Goal: Task Accomplishment & Management: Use online tool/utility

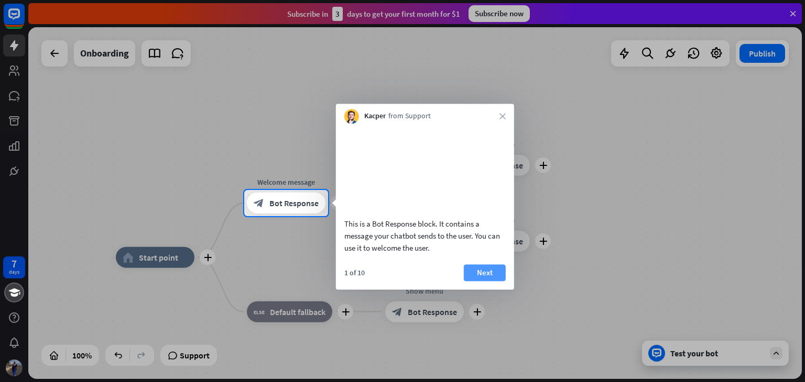
click at [480, 280] on button "Next" at bounding box center [485, 273] width 42 height 17
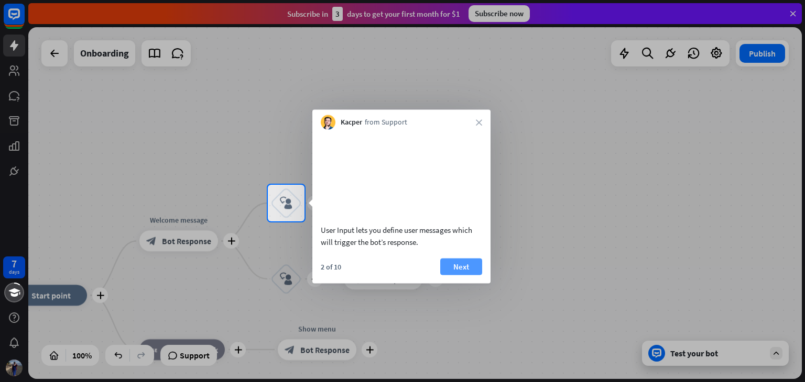
click at [467, 275] on button "Next" at bounding box center [461, 266] width 42 height 17
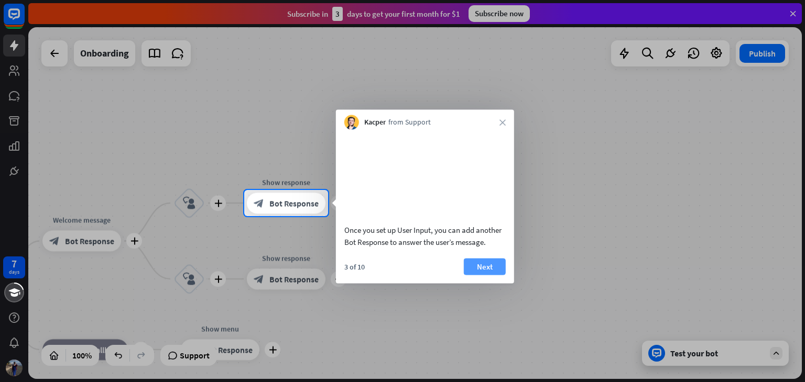
click at [477, 275] on button "Next" at bounding box center [485, 266] width 42 height 17
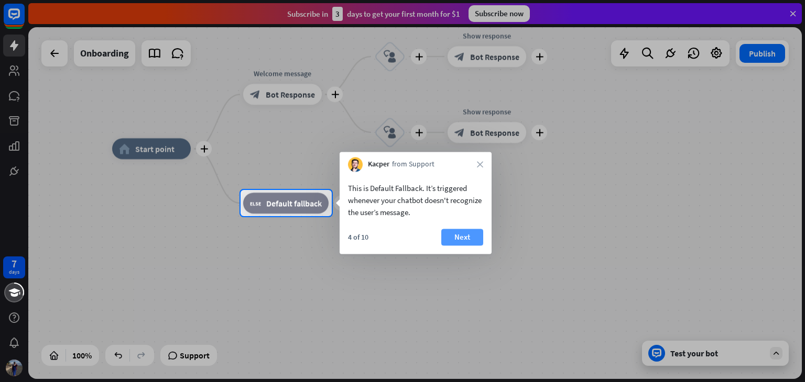
click at [464, 234] on button "Next" at bounding box center [462, 237] width 42 height 17
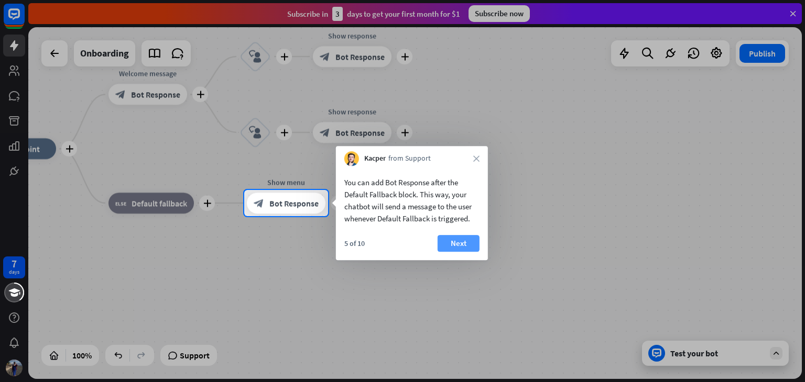
click at [465, 239] on button "Next" at bounding box center [458, 243] width 42 height 17
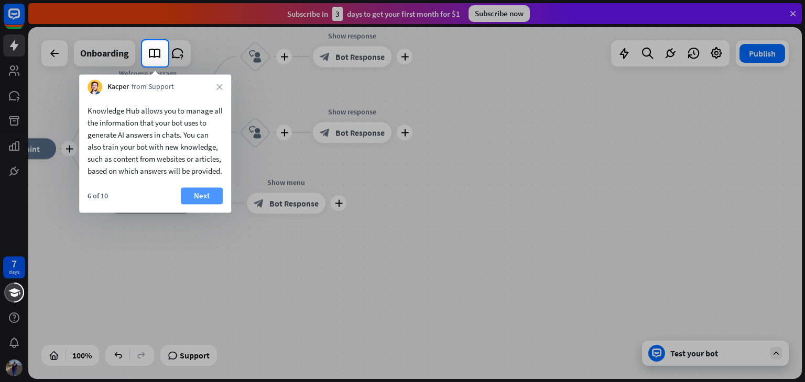
click at [197, 204] on button "Next" at bounding box center [202, 196] width 42 height 17
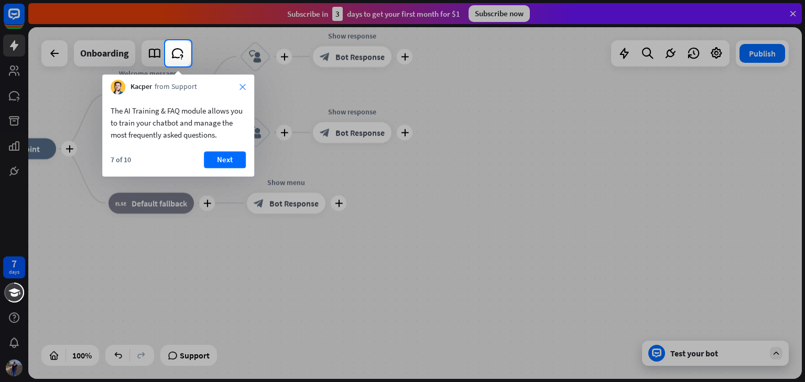
click at [243, 85] on icon "close" at bounding box center [242, 87] width 6 height 6
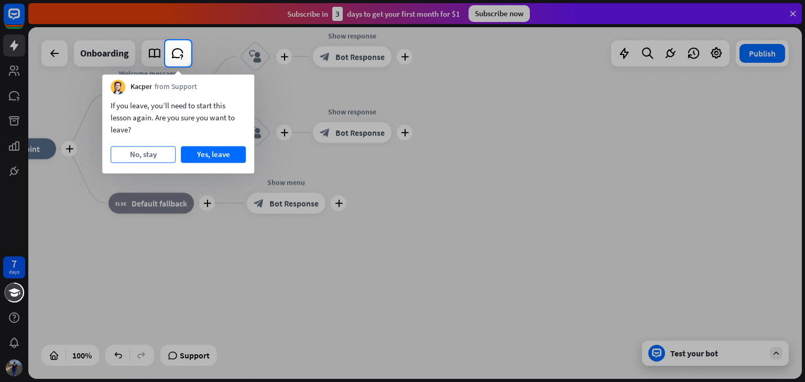
click at [157, 155] on button "No, stay" at bounding box center [143, 154] width 65 height 17
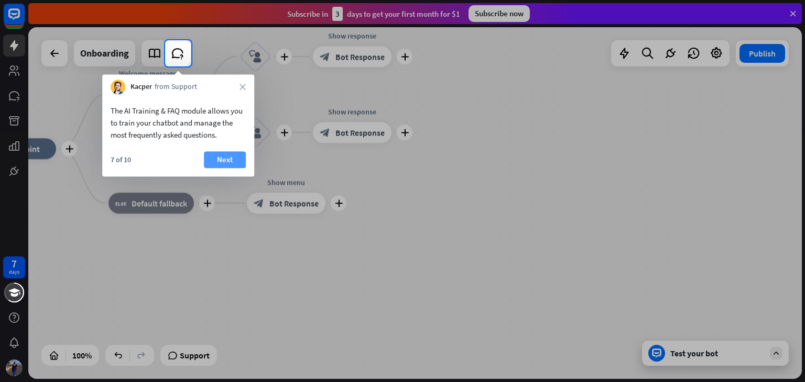
click at [215, 162] on button "Next" at bounding box center [225, 159] width 42 height 17
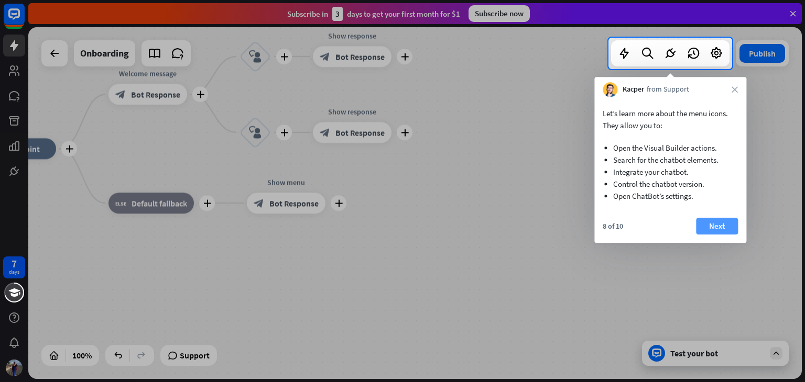
click at [710, 223] on button "Next" at bounding box center [717, 226] width 42 height 17
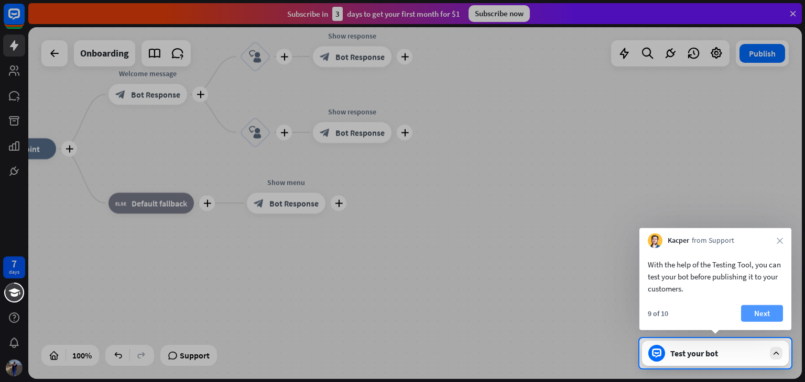
click at [755, 320] on button "Next" at bounding box center [762, 313] width 42 height 17
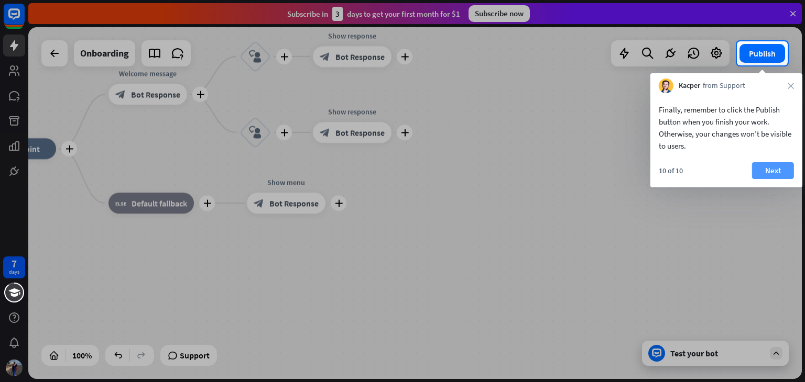
click at [767, 174] on button "Next" at bounding box center [773, 170] width 42 height 17
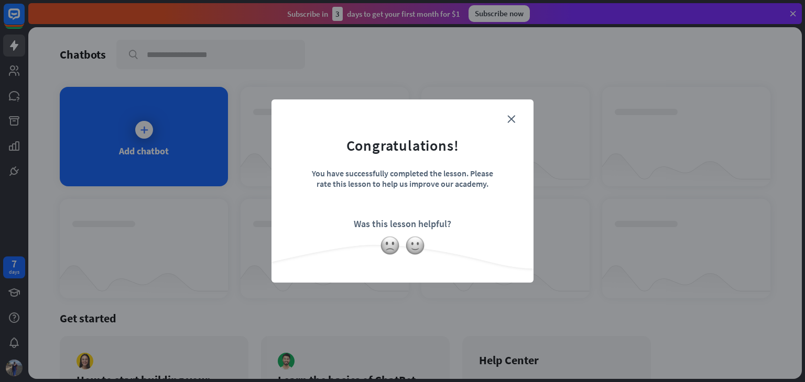
click at [406, 239] on img at bounding box center [415, 246] width 20 height 20
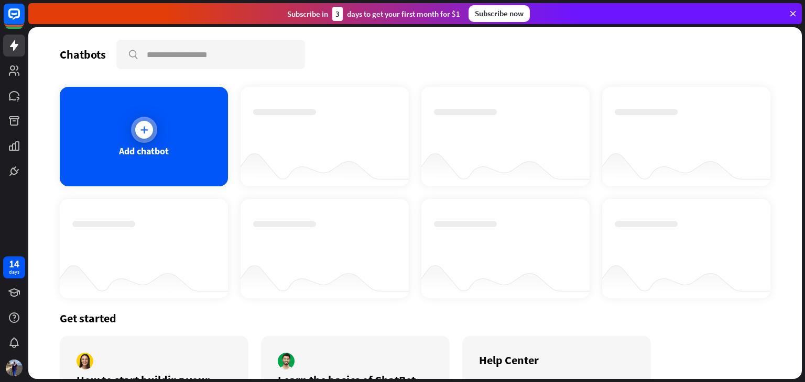
click at [195, 159] on div "Add chatbot" at bounding box center [144, 137] width 168 height 100
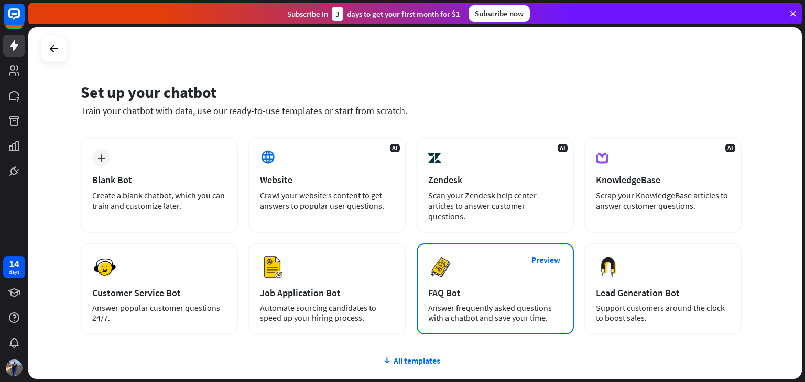
click at [521, 269] on div "Preview FAQ Bot [PERSON_NAME] frequently asked questions with a chatbot and sav…" at bounding box center [494, 289] width 157 height 91
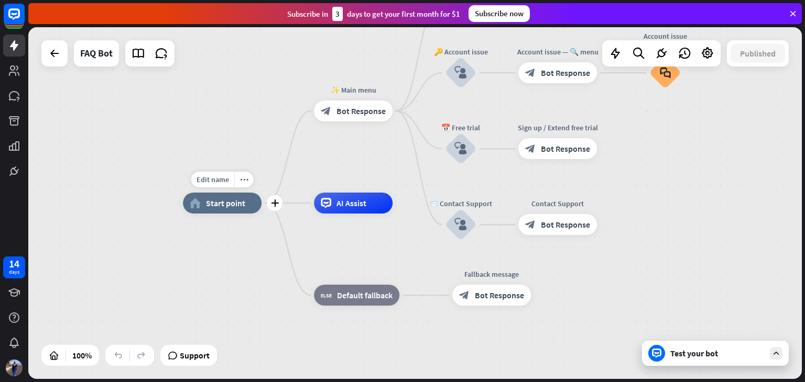
click at [218, 213] on div "home_2 Start point" at bounding box center [222, 203] width 79 height 21
click at [222, 184] on div "Edit name" at bounding box center [212, 180] width 43 height 16
type input "****"
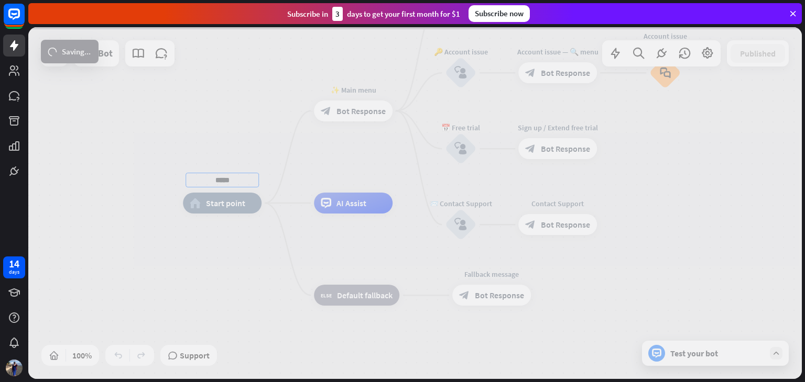
click at [354, 180] on div "**** home_2 Start point ✨ Main menu block_bot_response Bot Response 💲 Subscript…" at bounding box center [414, 203] width 773 height 352
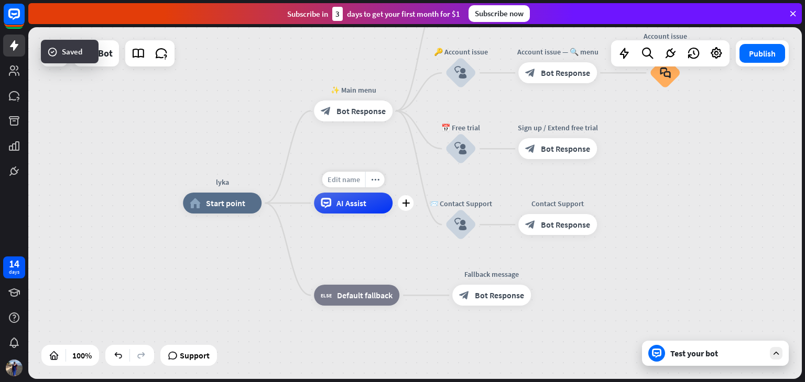
click at [350, 177] on span "Edit name" at bounding box center [343, 179] width 32 height 9
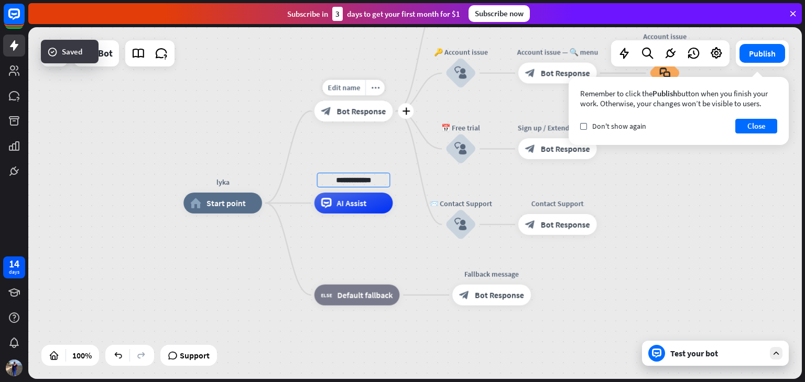
type input "**********"
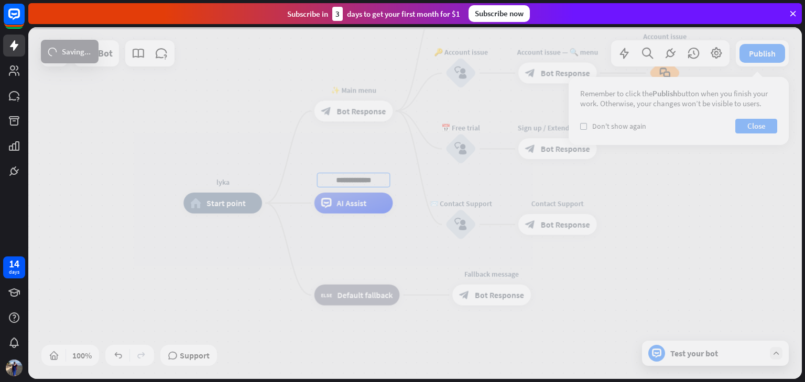
click at [363, 114] on div "**********" at bounding box center [414, 203] width 773 height 352
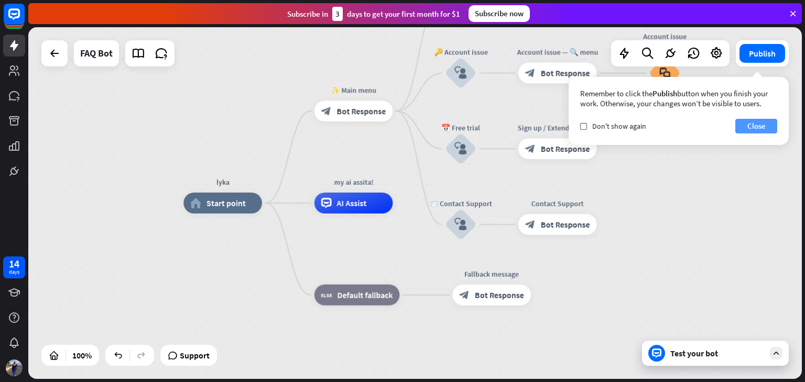
click at [744, 120] on button "Close" at bounding box center [756, 126] width 42 height 15
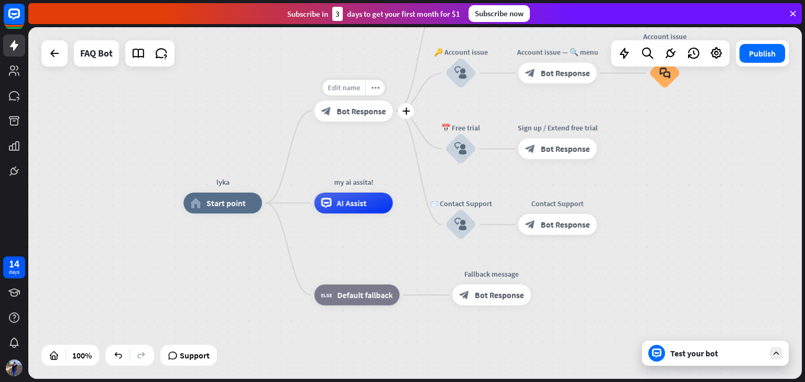
click at [351, 86] on span "Edit name" at bounding box center [343, 87] width 32 height 9
click at [456, 48] on span "Edit name" at bounding box center [451, 44] width 32 height 9
click at [465, 150] on icon "block_user_input" at bounding box center [460, 148] width 13 height 13
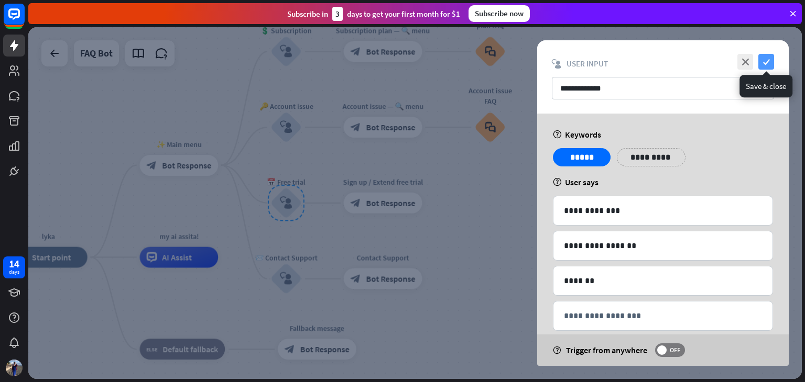
click at [760, 60] on icon "check" at bounding box center [766, 62] width 16 height 16
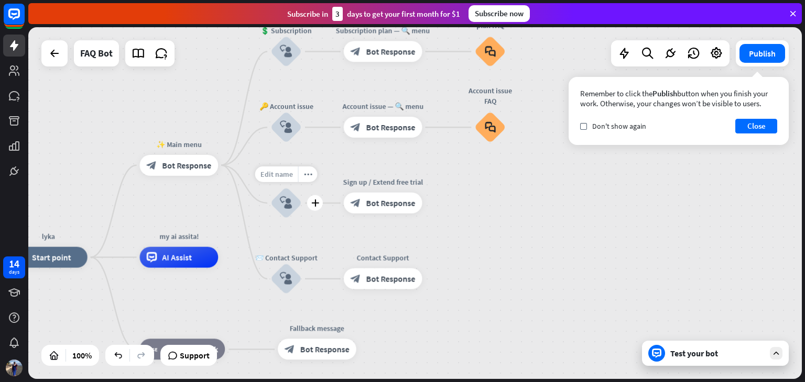
click at [290, 179] on div "Edit name" at bounding box center [276, 175] width 43 height 16
click at [282, 256] on div "Edit name" at bounding box center [276, 251] width 43 height 16
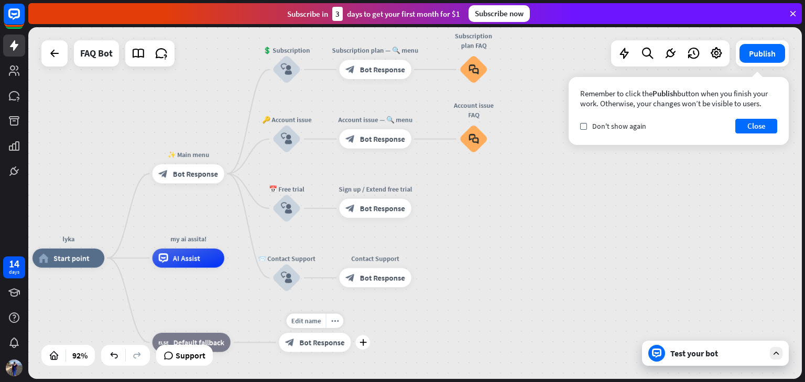
click at [312, 318] on span "Edit name" at bounding box center [306, 321] width 30 height 8
click at [191, 326] on div "Edit name" at bounding box center [182, 321] width 39 height 14
click at [197, 324] on input "text" at bounding box center [191, 322] width 67 height 14
click at [197, 322] on input "text" at bounding box center [191, 322] width 67 height 14
type input "*****"
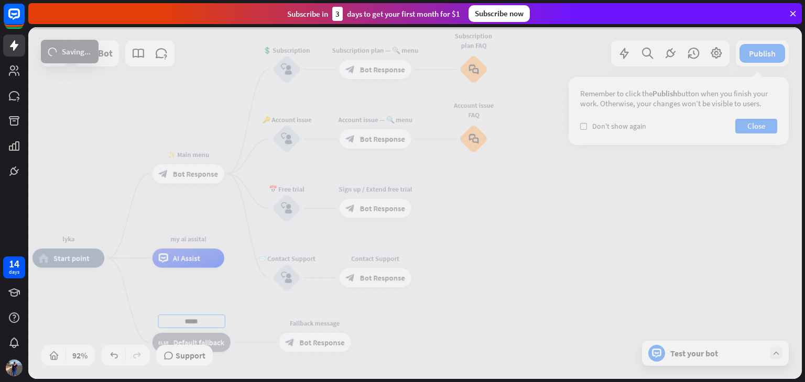
click at [309, 318] on div "lyka home_2 Start point ✨ Main menu block_bot_response Bot Response 💲 Subscript…" at bounding box center [414, 203] width 773 height 352
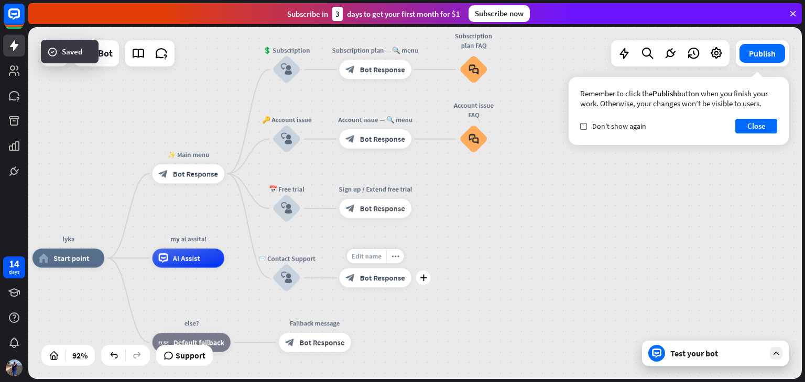
click at [367, 254] on span "Edit name" at bounding box center [366, 256] width 30 height 8
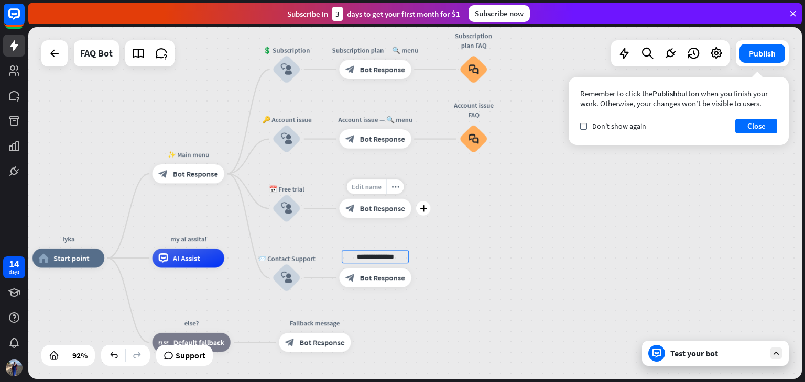
click at [368, 184] on span "Edit name" at bounding box center [366, 187] width 30 height 8
click at [366, 111] on div "Edit name" at bounding box center [366, 118] width 39 height 14
click at [376, 51] on span "Edit name" at bounding box center [366, 47] width 30 height 8
click at [467, 43] on span "Edit name" at bounding box center [464, 43] width 30 height 8
click at [477, 105] on div "**********" at bounding box center [414, 203] width 773 height 352
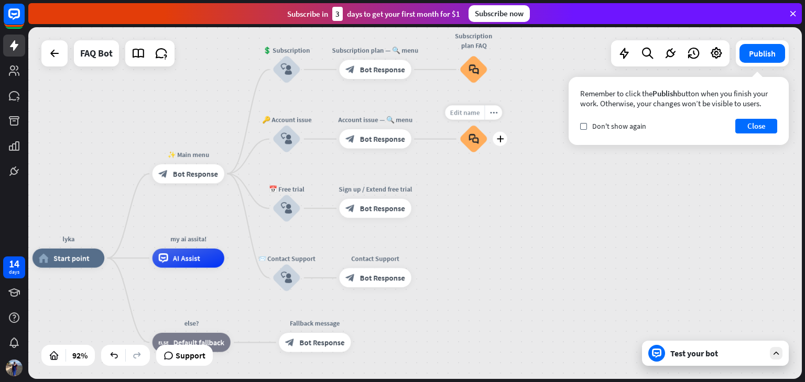
click at [476, 113] on span "Edit name" at bounding box center [464, 112] width 30 height 8
click at [300, 318] on span "Edit name" at bounding box center [306, 321] width 30 height 8
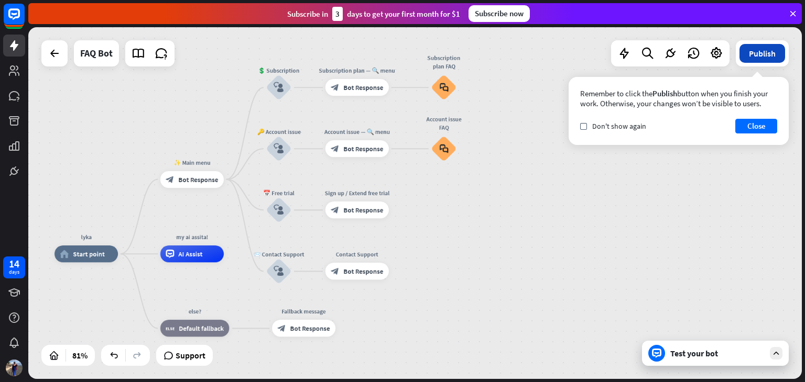
click at [760, 50] on button "Publish" at bounding box center [762, 53] width 46 height 19
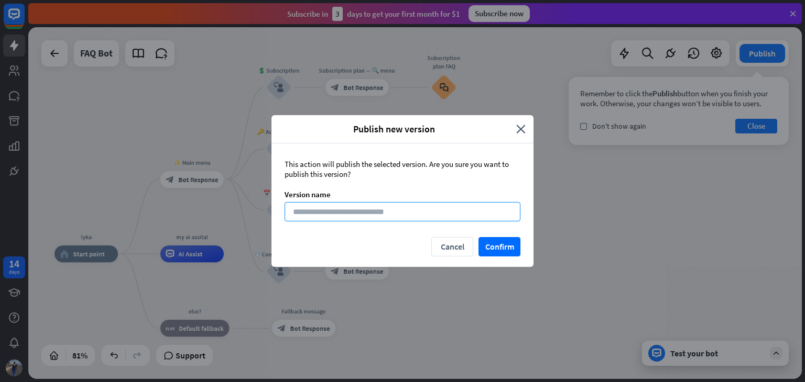
click at [391, 210] on input at bounding box center [402, 211] width 236 height 19
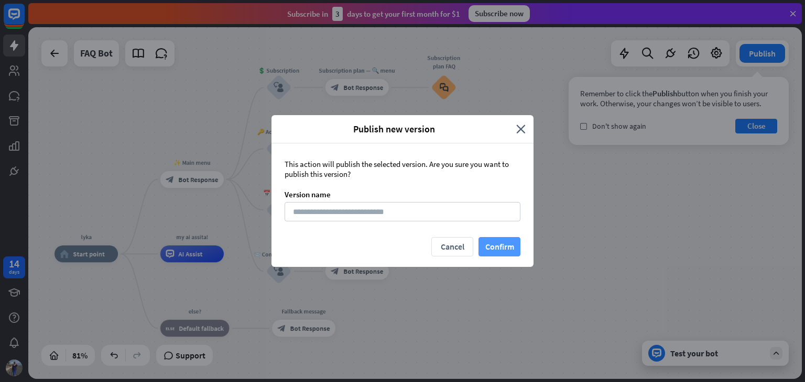
click at [492, 247] on button "Confirm" at bounding box center [499, 246] width 42 height 19
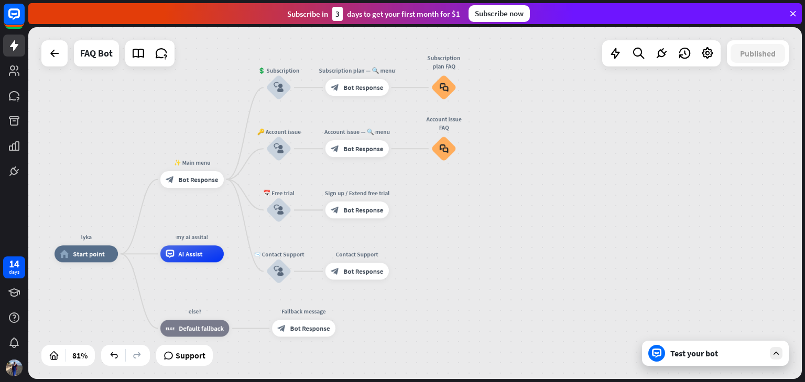
click at [477, 14] on div "Subscribe now" at bounding box center [498, 13] width 61 height 17
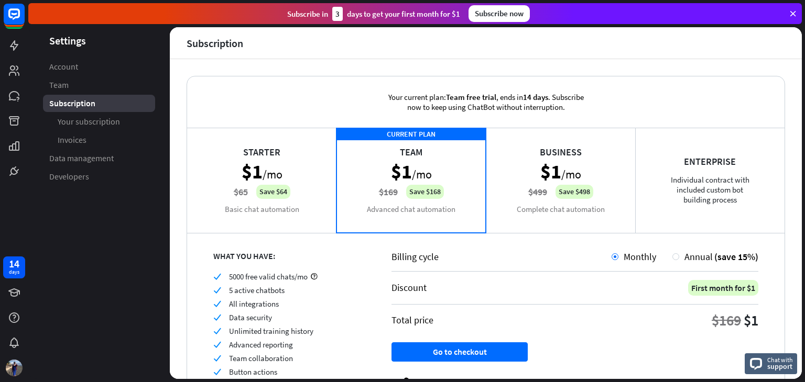
click at [118, 266] on aside "Settings Account Team Subscription Your subscription Invoices Data management D…" at bounding box center [98, 203] width 141 height 352
click at [793, 10] on icon at bounding box center [792, 13] width 9 height 9
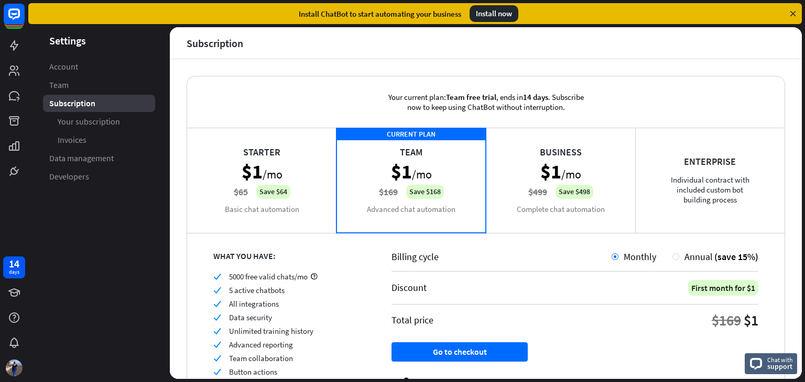
click at [793, 12] on icon at bounding box center [792, 13] width 9 height 9
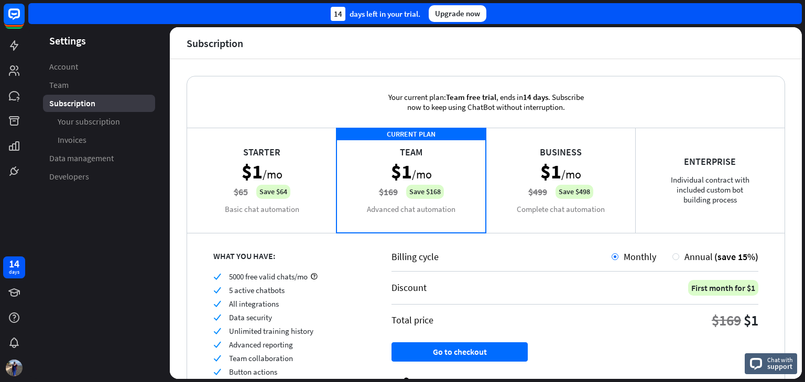
click at [793, 12] on div "14 days left in your trial. Upgrade now" at bounding box center [414, 13] width 773 height 21
click at [86, 222] on aside "Settings Account Team Subscription Your subscription Invoices Data management D…" at bounding box center [98, 203] width 141 height 352
click at [364, 16] on div "14 days left in your trial." at bounding box center [376, 14] width 90 height 14
click at [118, 66] on link "Account" at bounding box center [99, 66] width 112 height 17
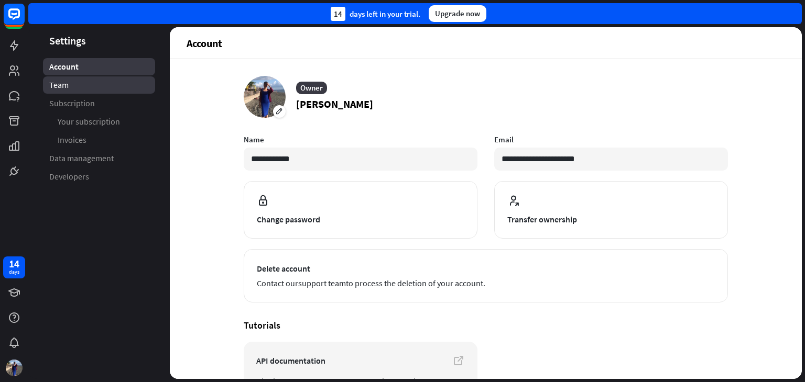
click at [117, 82] on link "Team" at bounding box center [99, 84] width 112 height 17
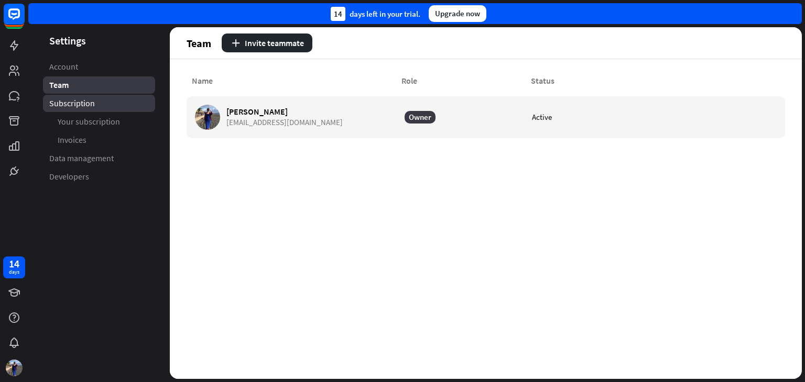
click at [116, 100] on ul "Account Team Subscription Your subscription Invoices Data management Developers" at bounding box center [98, 121] width 141 height 127
click at [116, 100] on link "Subscription" at bounding box center [99, 103] width 112 height 17
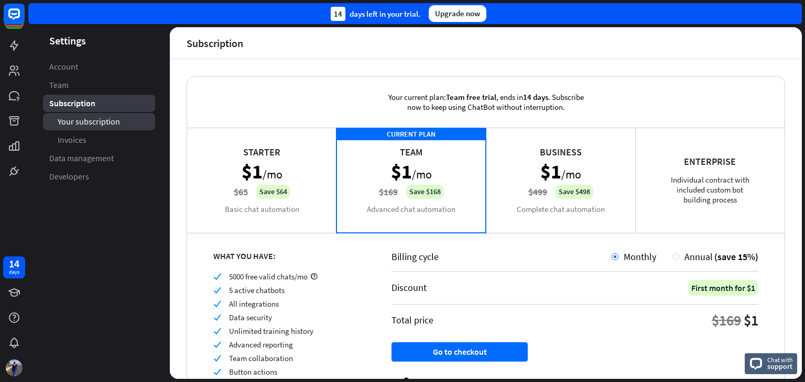
click at [118, 115] on link "Your subscription" at bounding box center [99, 121] width 112 height 17
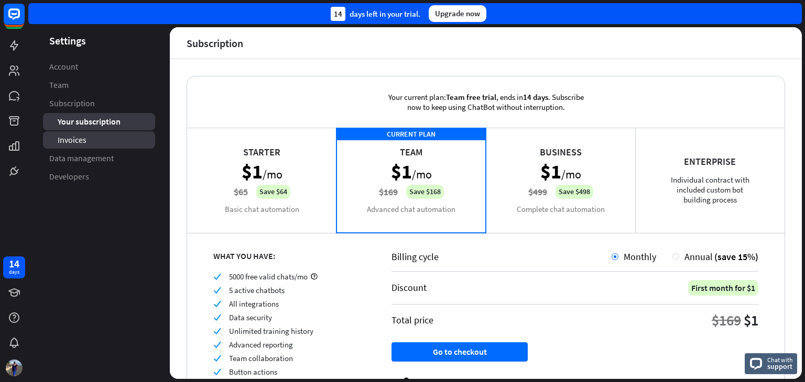
click at [115, 133] on link "Invoices" at bounding box center [99, 139] width 112 height 17
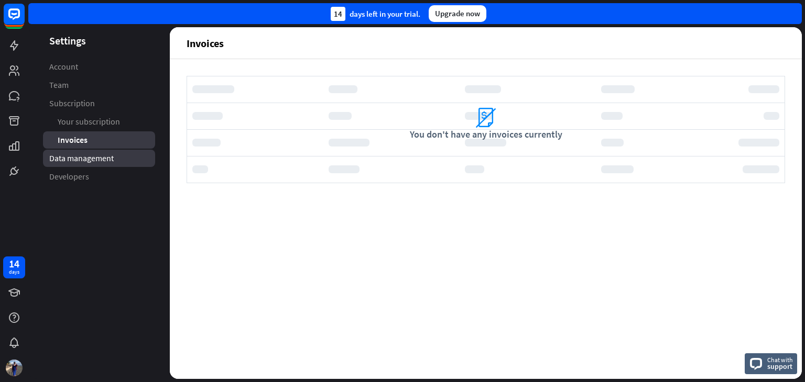
click at [113, 154] on span "Data management" at bounding box center [81, 158] width 64 height 11
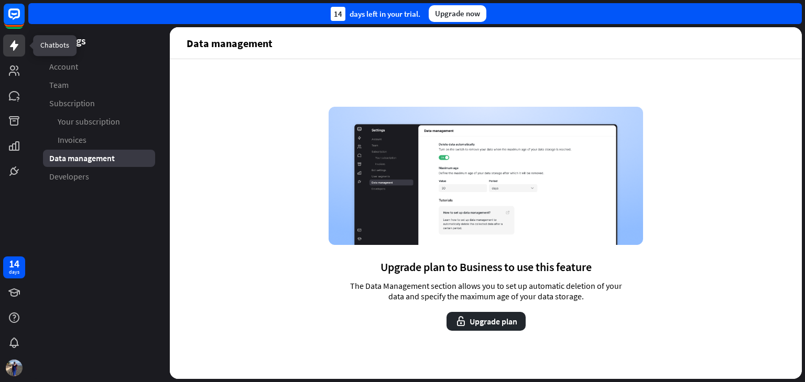
click at [17, 50] on icon at bounding box center [14, 45] width 13 height 13
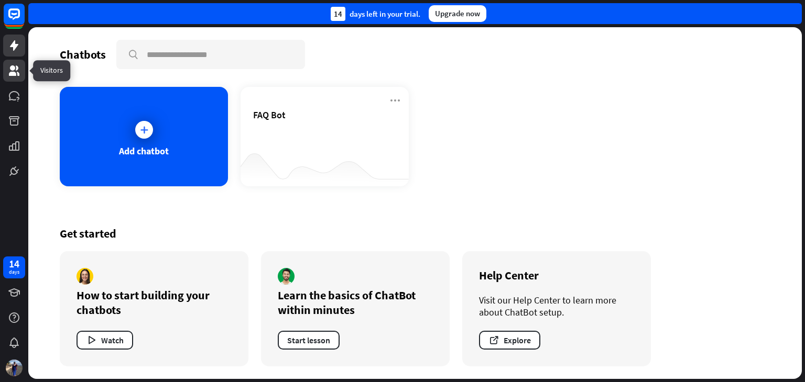
click at [12, 63] on link at bounding box center [14, 71] width 22 height 22
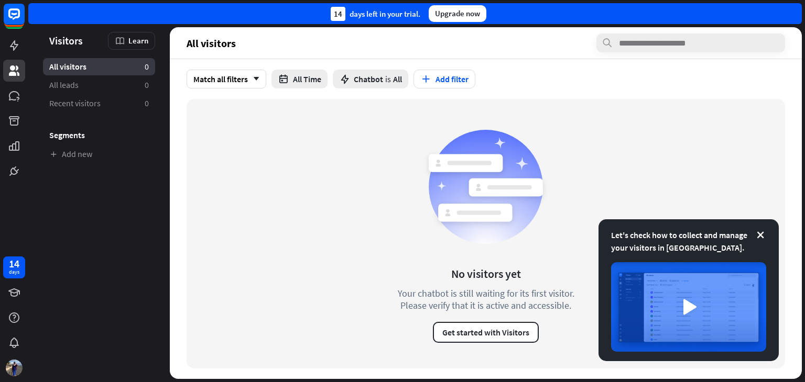
click at [357, 254] on div "No visitors yet Your chatbot is still waiting for its first visitor. Please ver…" at bounding box center [485, 234] width 598 height 270
click at [15, 96] on icon at bounding box center [14, 95] width 10 height 9
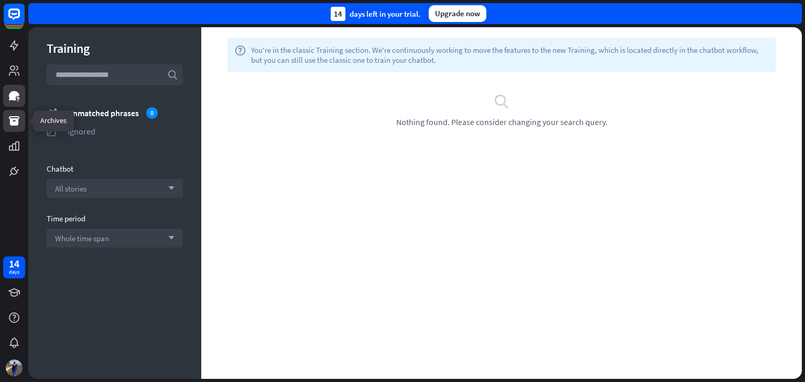
click at [17, 125] on icon at bounding box center [14, 120] width 10 height 9
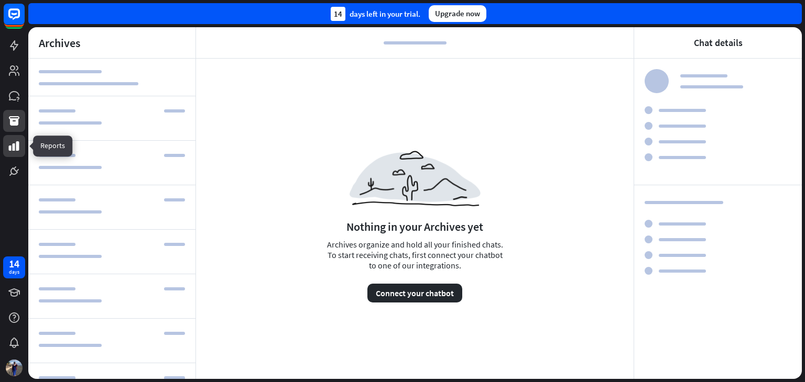
click at [12, 141] on icon at bounding box center [14, 146] width 13 height 13
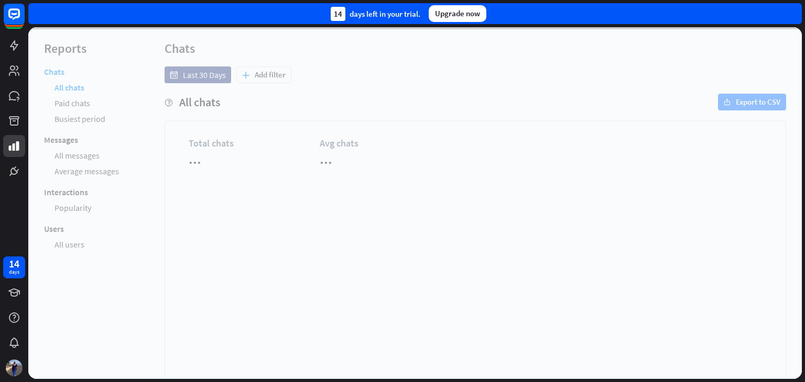
click at [8, 159] on div at bounding box center [14, 91] width 28 height 182
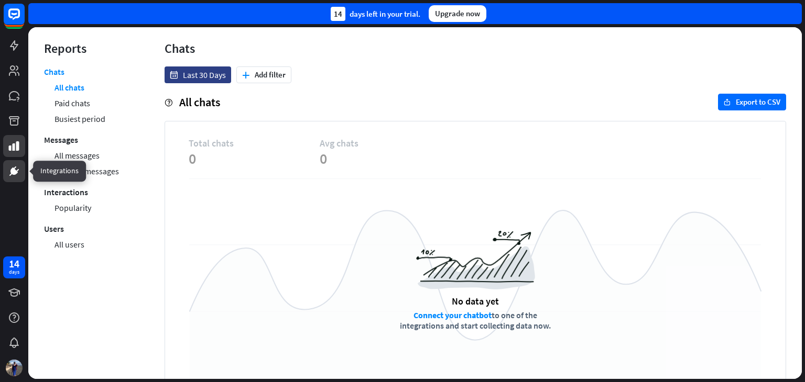
click at [12, 168] on icon at bounding box center [14, 171] width 13 height 13
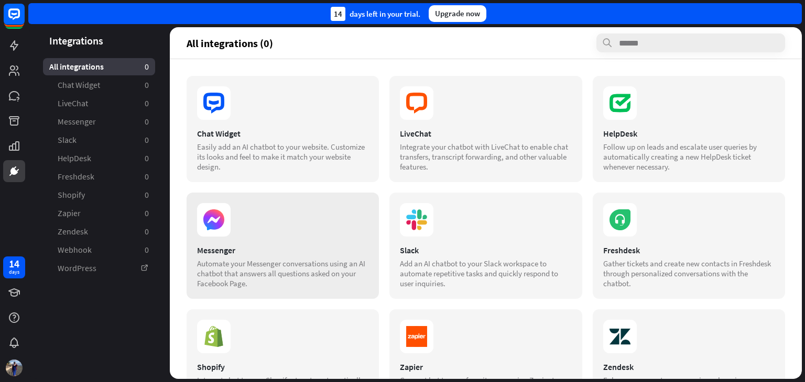
click at [207, 229] on icon at bounding box center [213, 220] width 21 height 21
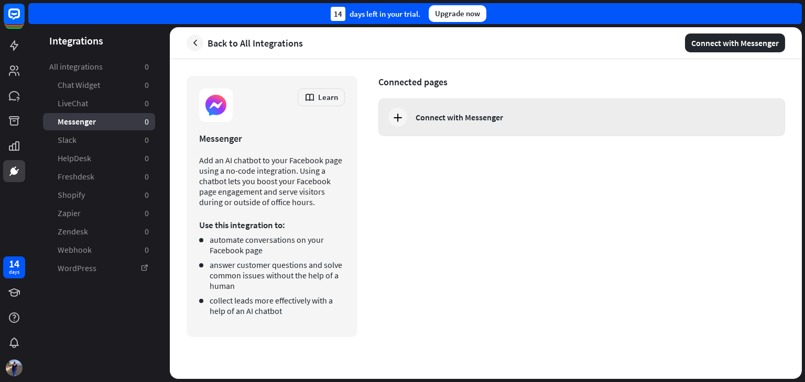
click at [396, 117] on icon at bounding box center [397, 117] width 13 height 13
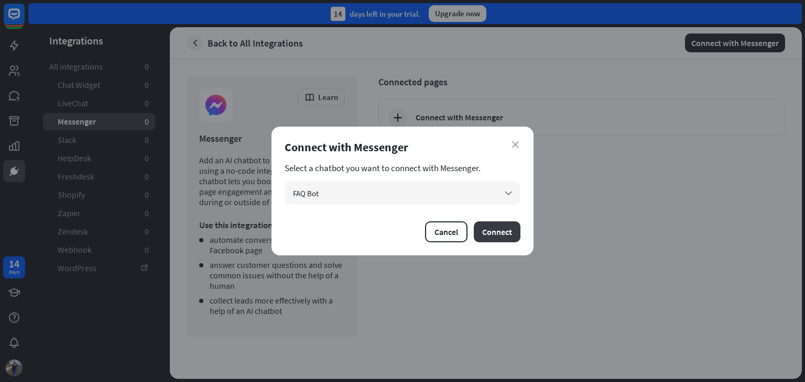
click at [498, 225] on button "Connect" at bounding box center [497, 232] width 47 height 21
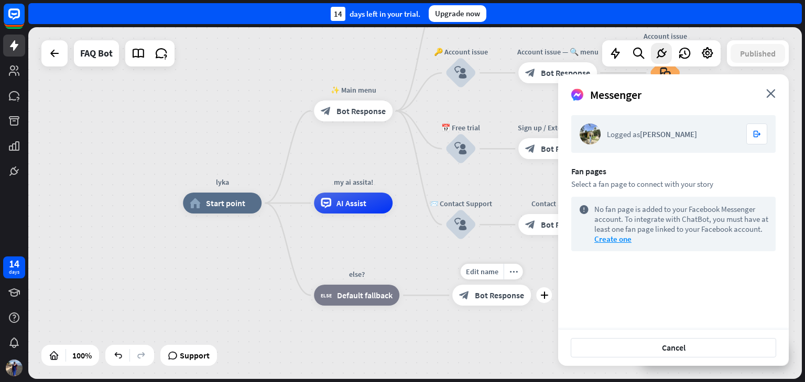
click at [531, 306] on div "Edit name more_horiz plus block_bot_response Bot Response" at bounding box center [491, 295] width 79 height 21
click at [770, 96] on icon "close" at bounding box center [770, 93] width 9 height 9
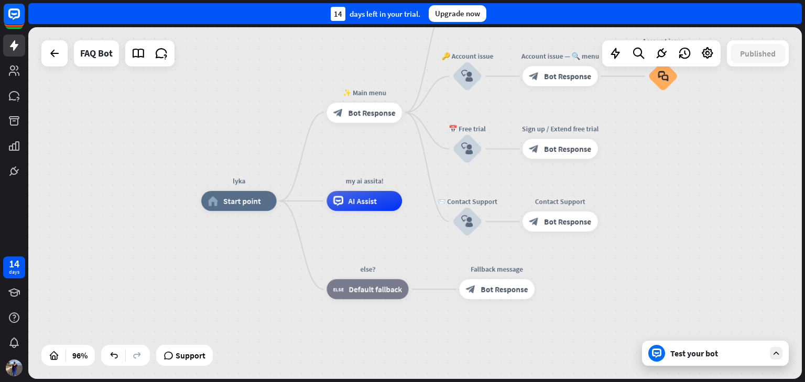
click at [773, 355] on icon at bounding box center [775, 353] width 9 height 9
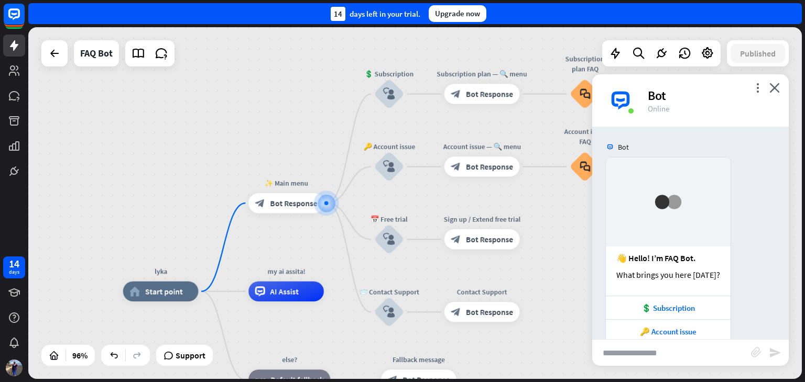
scroll to position [67, 0]
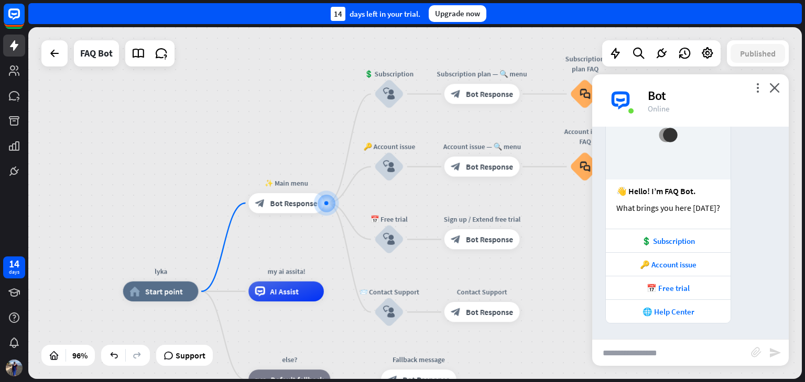
click at [683, 356] on input "text" at bounding box center [671, 353] width 159 height 26
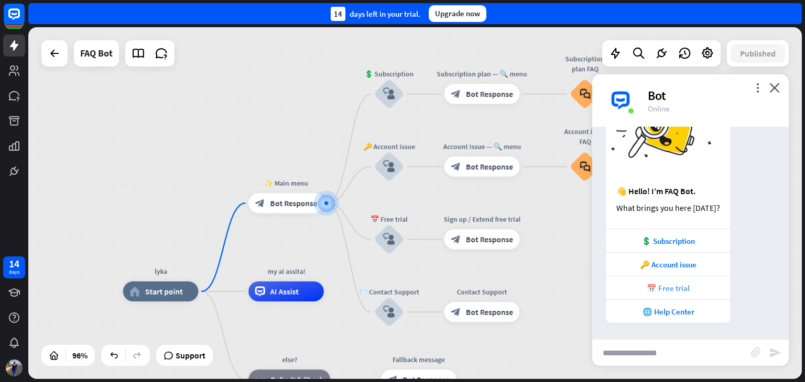
click at [700, 288] on div "📅 Free trial" at bounding box center [668, 288] width 114 height 10
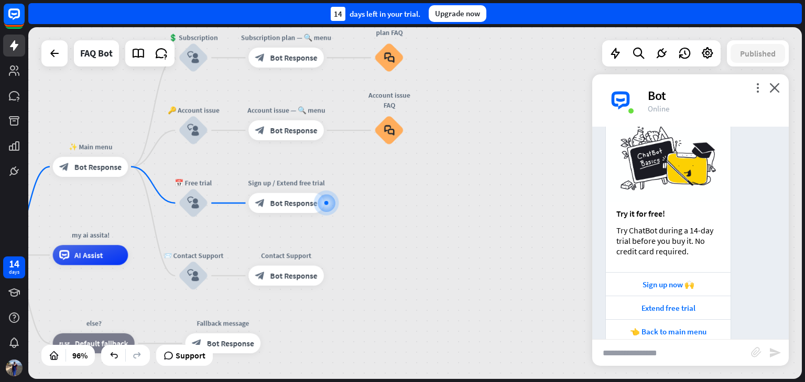
scroll to position [374, 0]
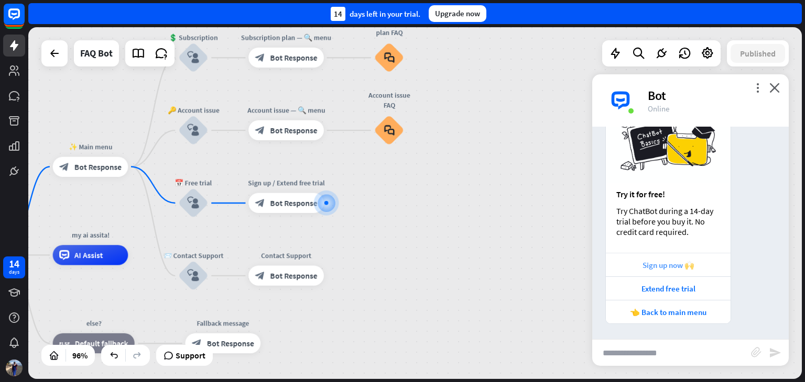
click at [646, 263] on div "Sign up now 🙌" at bounding box center [668, 265] width 114 height 10
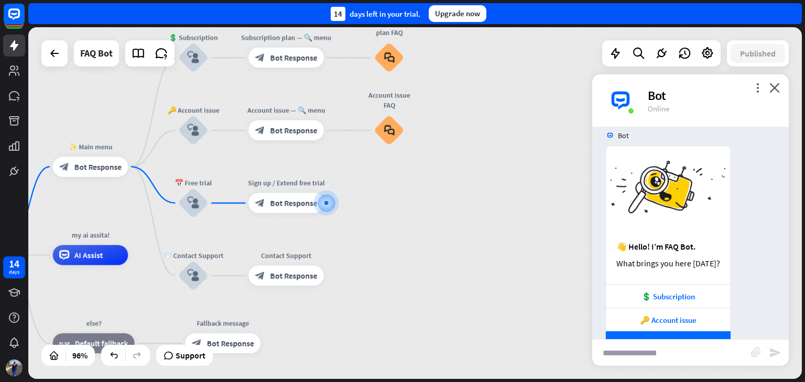
scroll to position [0, 0]
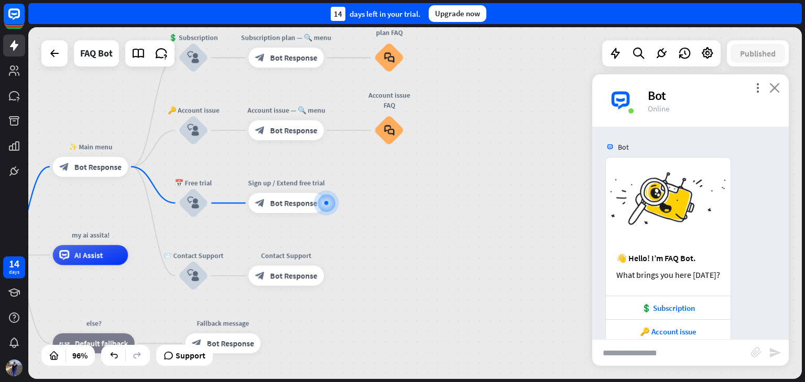
click at [777, 90] on icon "close" at bounding box center [774, 88] width 10 height 10
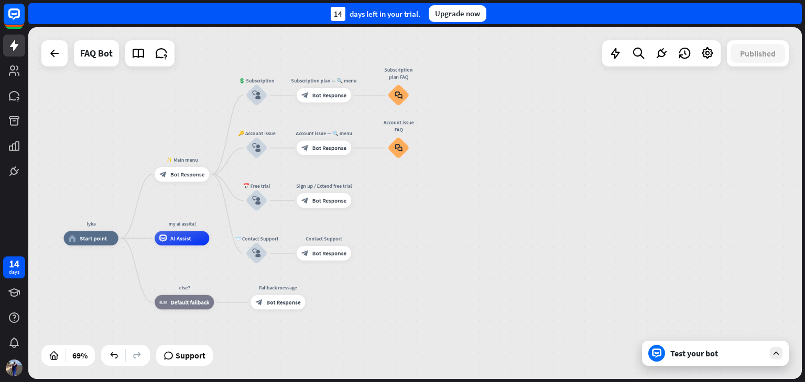
click at [53, 64] on div at bounding box center [54, 53] width 26 height 26
click at [54, 58] on icon at bounding box center [54, 53] width 13 height 13
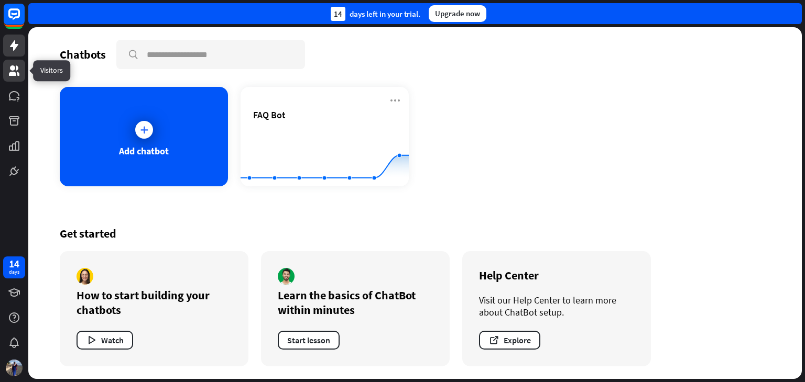
click at [20, 72] on link at bounding box center [14, 71] width 22 height 22
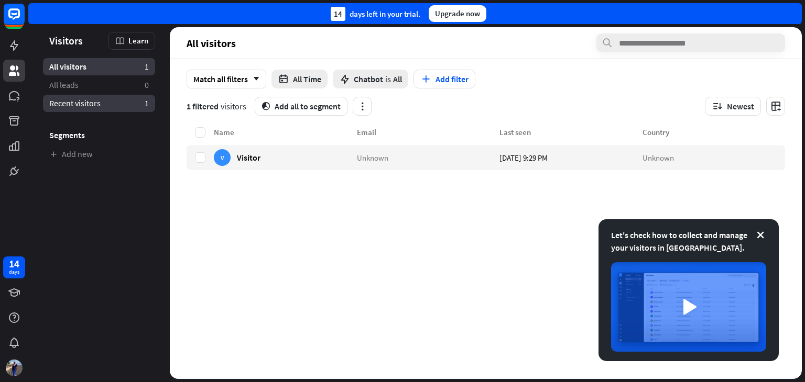
click at [47, 103] on link "Recent visitors 1" at bounding box center [99, 103] width 112 height 17
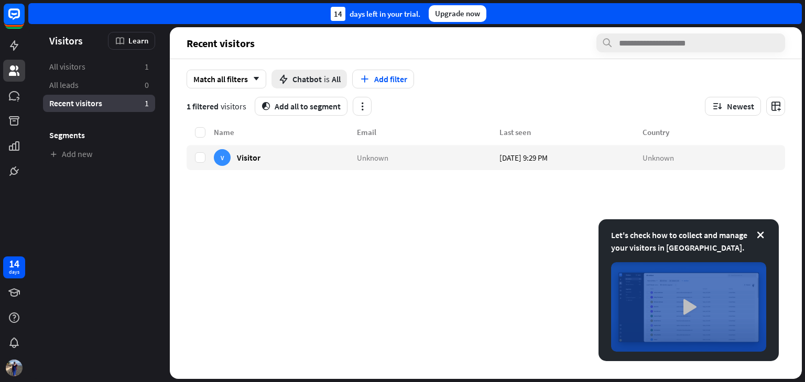
click at [694, 304] on img at bounding box center [688, 307] width 155 height 90
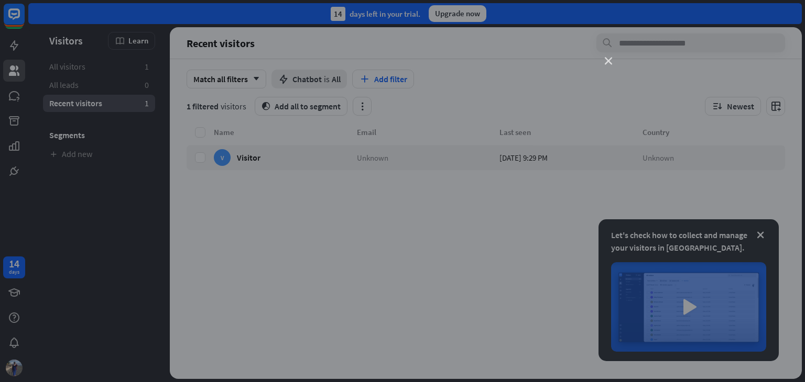
click at [608, 59] on icon "close" at bounding box center [607, 61] width 7 height 7
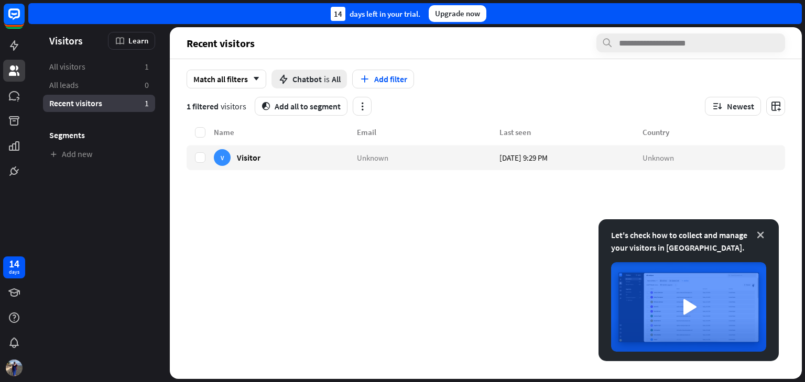
click at [759, 233] on icon at bounding box center [760, 235] width 10 height 10
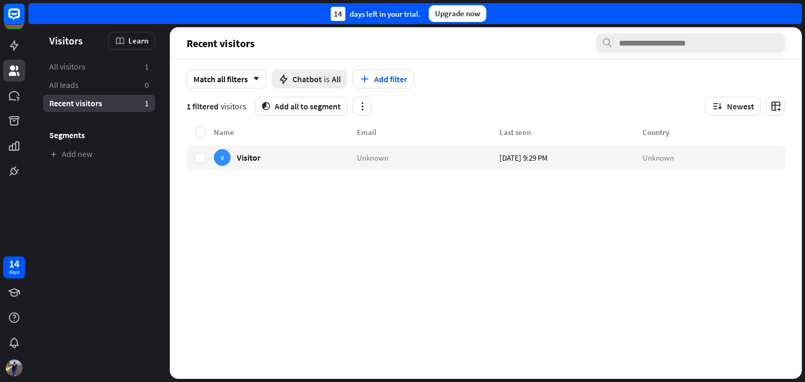
click at [447, 268] on div "Name Email Last seen Country V Visitor Unknown [DATE] 9:29 PM Unknown" at bounding box center [485, 252] width 598 height 253
click at [260, 156] on div "V Visitor" at bounding box center [285, 157] width 143 height 25
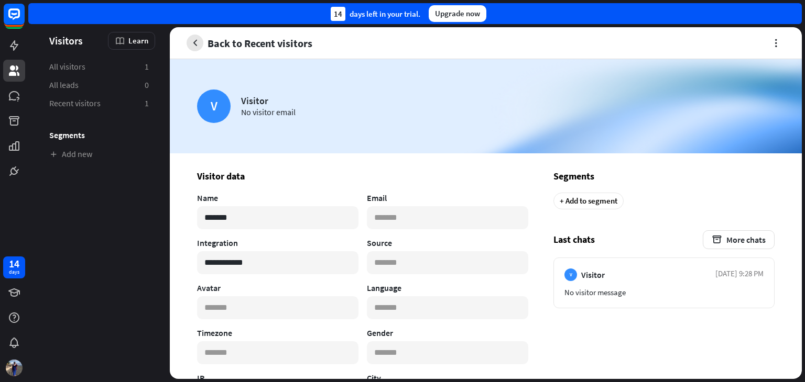
click at [195, 37] on button "button" at bounding box center [194, 43] width 17 height 17
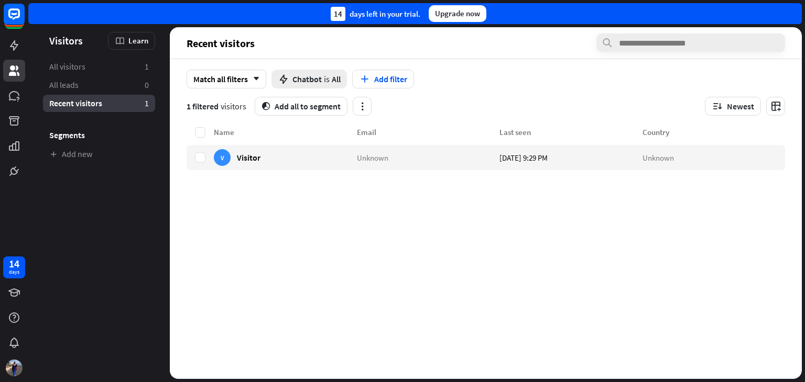
click at [110, 210] on aside "Visitors Learn All visitors 1 All leads 0 Recent visitors 1 Segments Add new" at bounding box center [98, 203] width 141 height 352
click at [76, 136] on h3 "Segments" at bounding box center [99, 135] width 112 height 10
click at [14, 98] on icon at bounding box center [14, 95] width 10 height 9
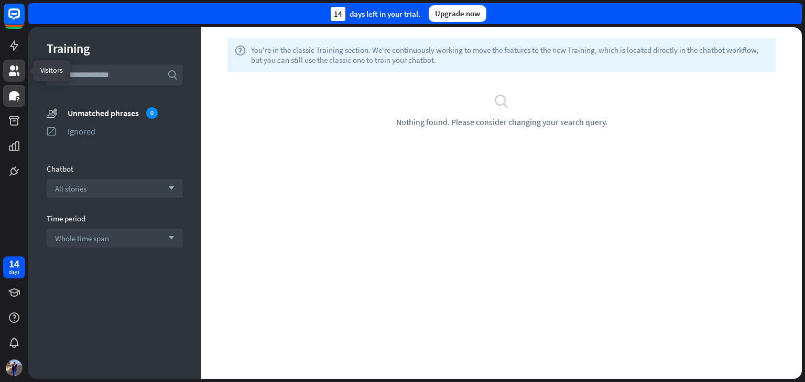
click at [15, 74] on icon at bounding box center [14, 70] width 10 height 10
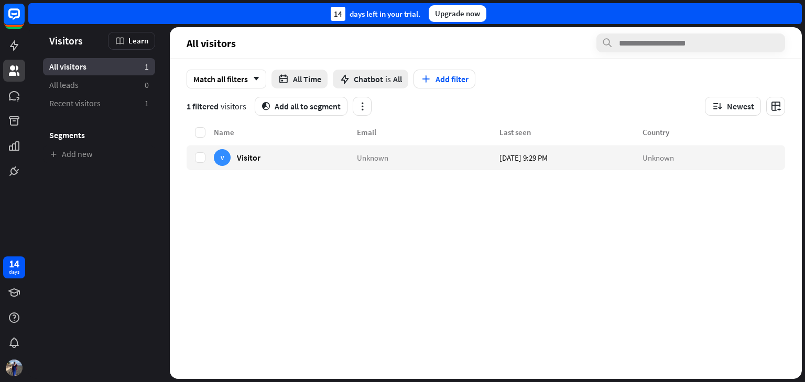
click at [202, 107] on span "1 filtered" at bounding box center [202, 106] width 32 height 10
click at [259, 74] on div "Match all filters arrow_down" at bounding box center [226, 79] width 80 height 19
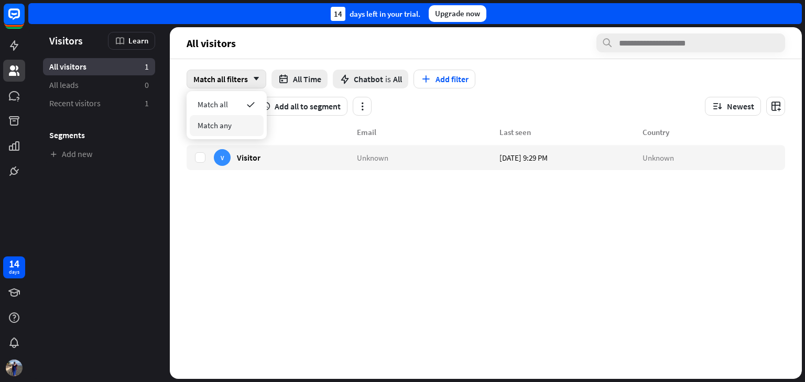
click at [298, 211] on div "Name Email Last seen Country V Visitor Unknown [DATE] 9:29 PM Unknown" at bounding box center [485, 252] width 598 height 253
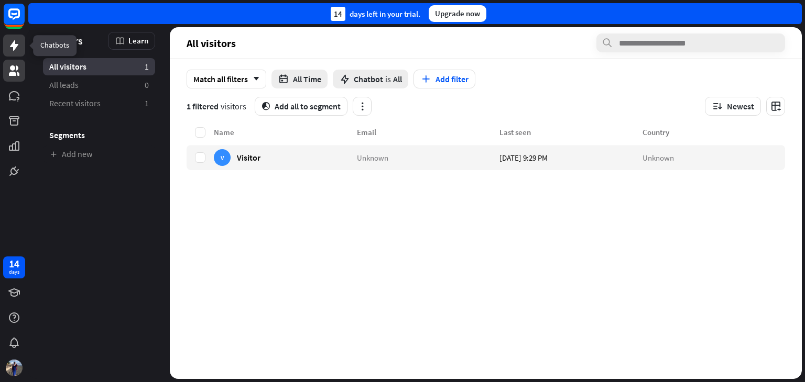
click at [15, 53] on link at bounding box center [14, 46] width 22 height 22
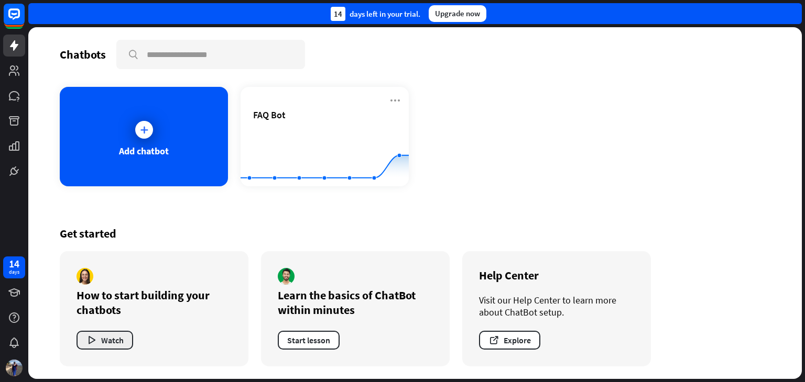
click at [111, 335] on button "Watch" at bounding box center [104, 340] width 57 height 19
drag, startPoint x: 430, startPoint y: 69, endPoint x: 308, endPoint y: 336, distance: 293.5
click at [148, 360] on div "How to start building your chatbots Watch" at bounding box center [154, 308] width 189 height 115
click at [136, 318] on div "How to start building your chatbots Watch" at bounding box center [154, 308] width 189 height 115
click at [124, 336] on button "Watch" at bounding box center [104, 340] width 57 height 19
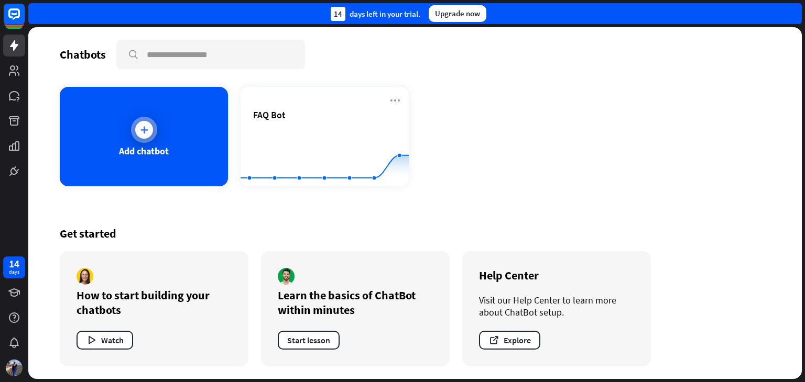
click at [180, 123] on div "Add chatbot" at bounding box center [144, 137] width 168 height 100
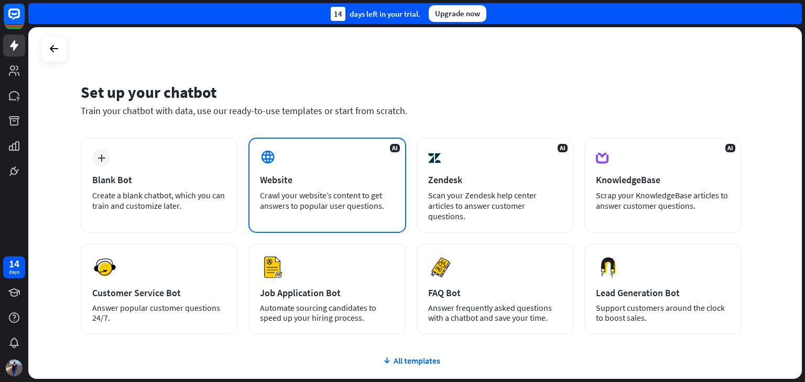
click at [338, 175] on div "Website" at bounding box center [327, 180] width 134 height 12
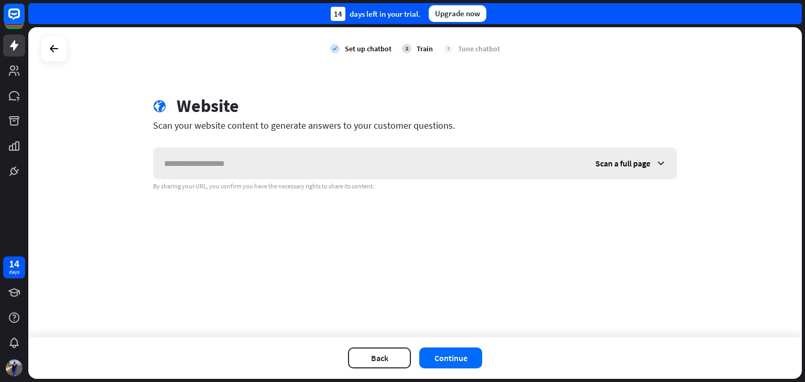
click at [339, 166] on input "text" at bounding box center [368, 163] width 431 height 31
click at [656, 164] on icon at bounding box center [660, 163] width 10 height 10
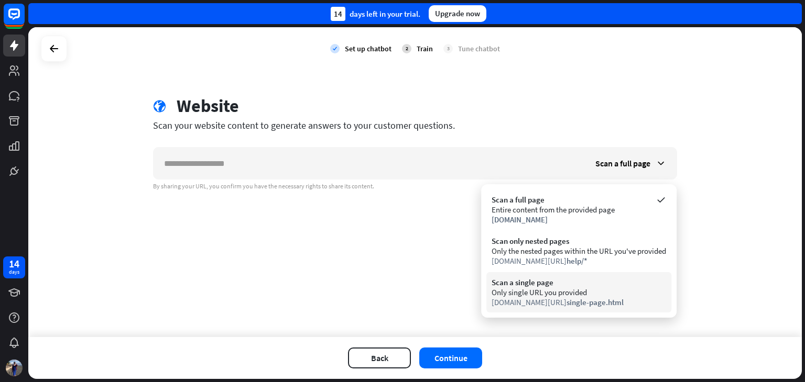
click at [598, 301] on span "single-page.html" at bounding box center [594, 303] width 57 height 10
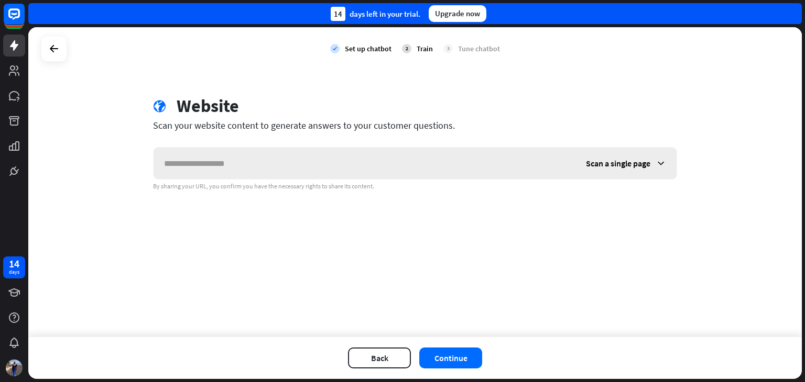
click at [658, 162] on icon at bounding box center [660, 163] width 10 height 10
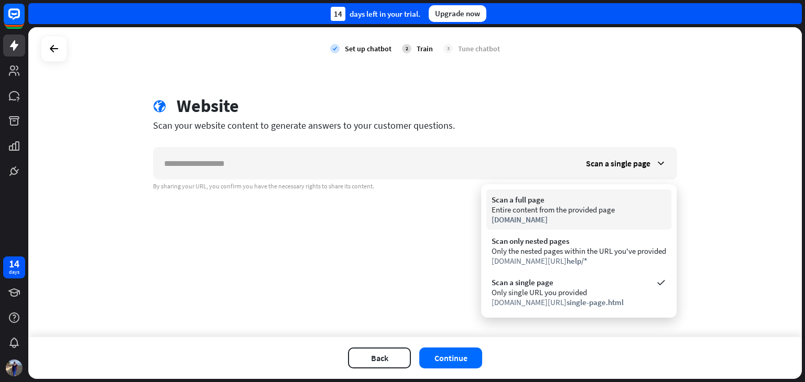
click at [613, 201] on div "Scan a full page" at bounding box center [578, 200] width 174 height 10
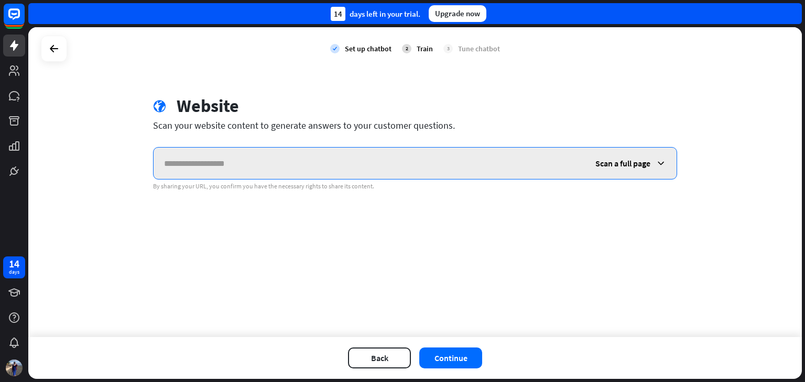
click at [480, 163] on input "text" at bounding box center [368, 163] width 431 height 31
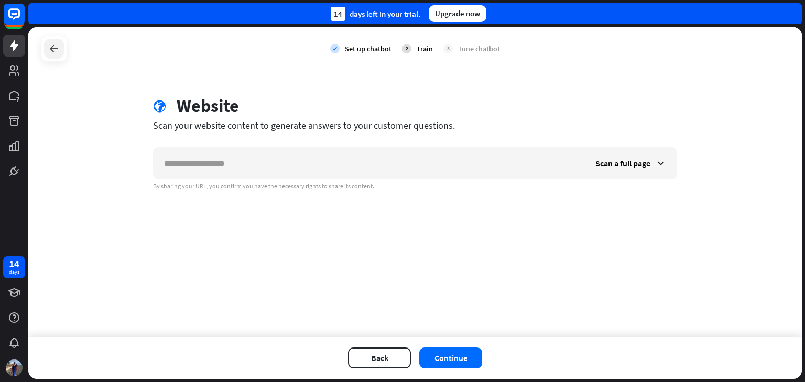
click at [57, 50] on icon at bounding box center [54, 48] width 13 height 13
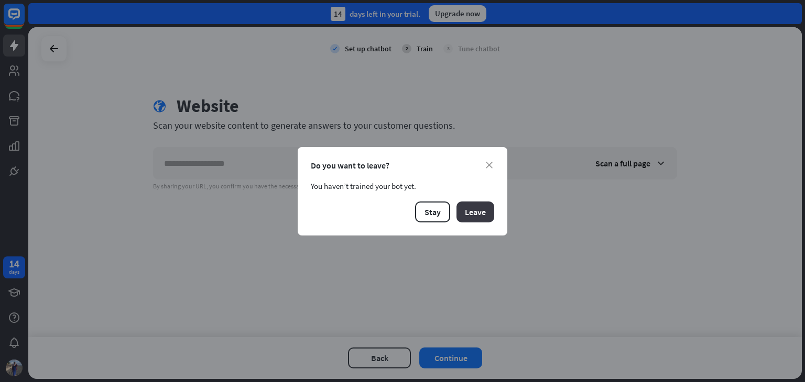
click at [466, 210] on button "Leave" at bounding box center [475, 212] width 38 height 21
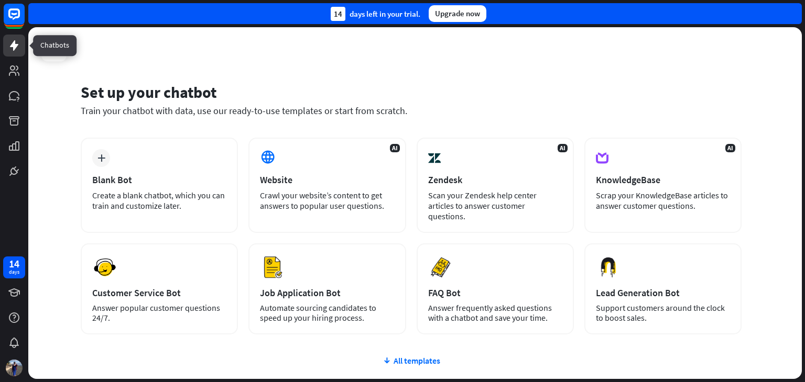
click at [13, 52] on link at bounding box center [14, 46] width 22 height 22
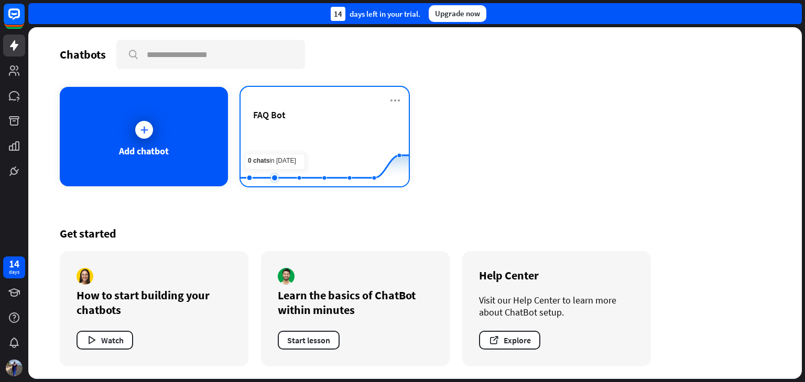
click at [266, 168] on rect at bounding box center [324, 160] width 168 height 65
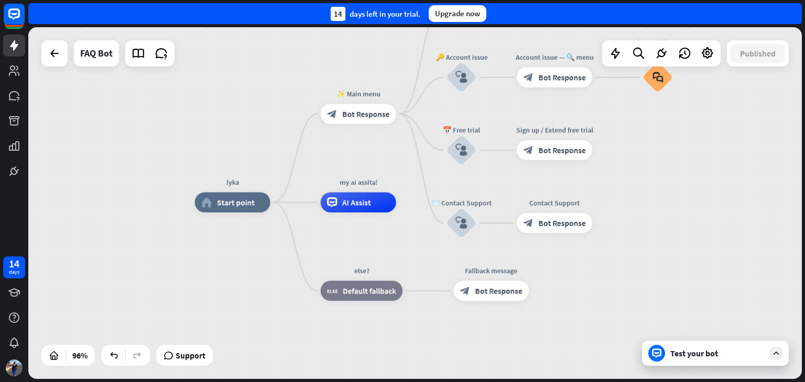
click at [778, 349] on icon at bounding box center [775, 353] width 9 height 9
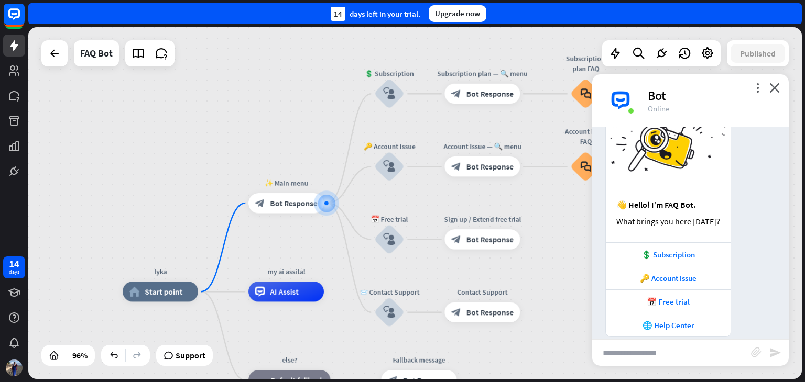
scroll to position [67, 0]
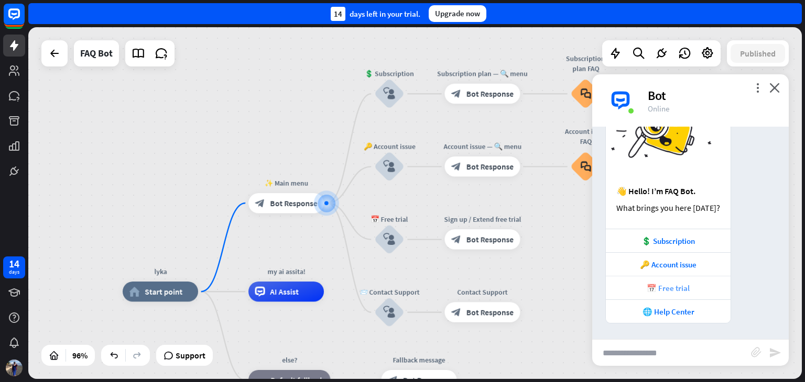
click at [665, 288] on div "📅 Free trial" at bounding box center [668, 288] width 114 height 10
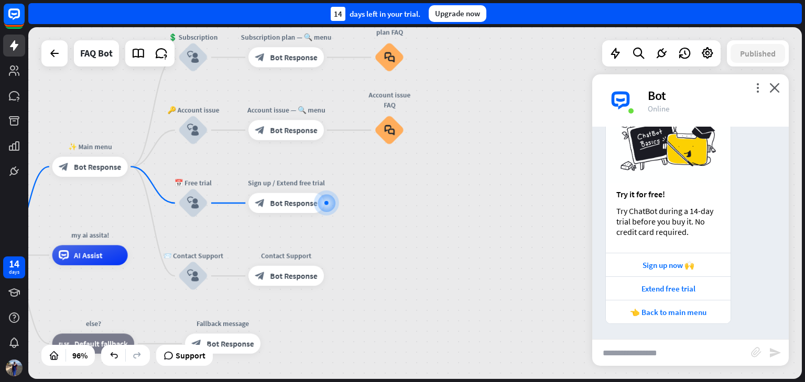
scroll to position [373, 0]
click at [685, 296] on div "Extend free trial" at bounding box center [668, 289] width 125 height 24
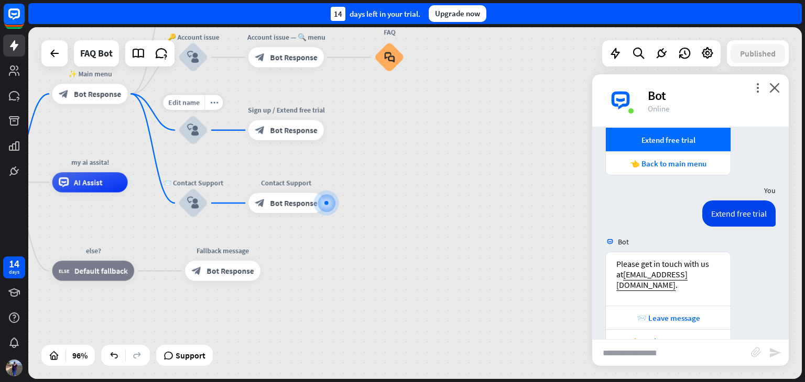
scroll to position [542, 0]
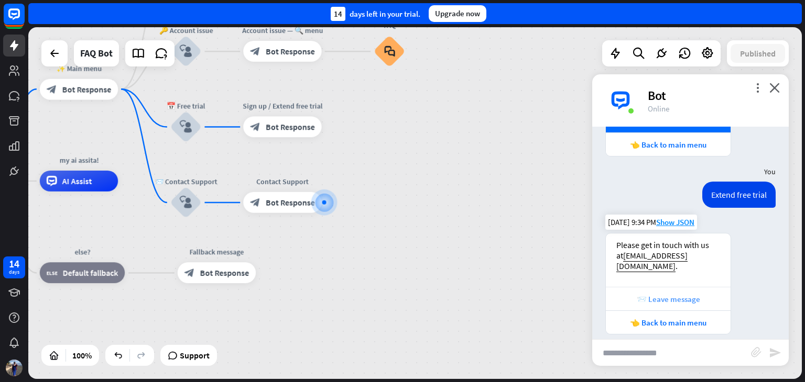
click at [651, 294] on div "📨 Leave message" at bounding box center [668, 299] width 114 height 10
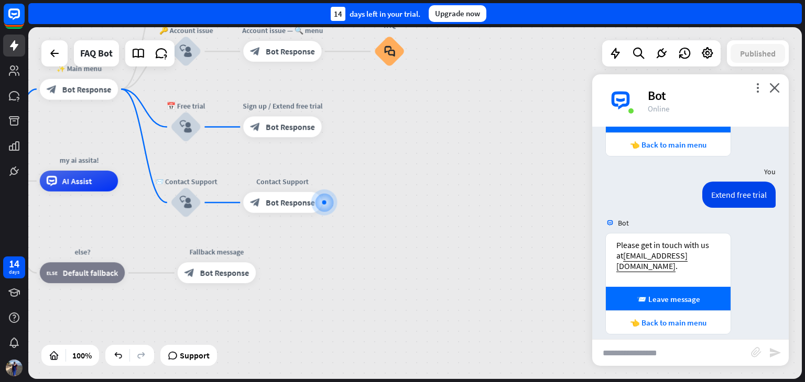
click at [321, 330] on div "lyka home_2 Start point ✨ Main menu block_bot_response Bot Response 💲 Subscript…" at bounding box center [294, 356] width 770 height 350
click at [14, 80] on link at bounding box center [14, 71] width 22 height 22
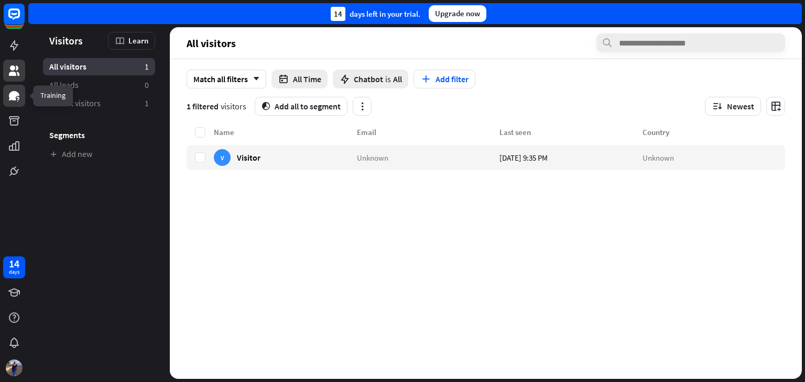
click at [14, 96] on icon at bounding box center [14, 95] width 10 height 9
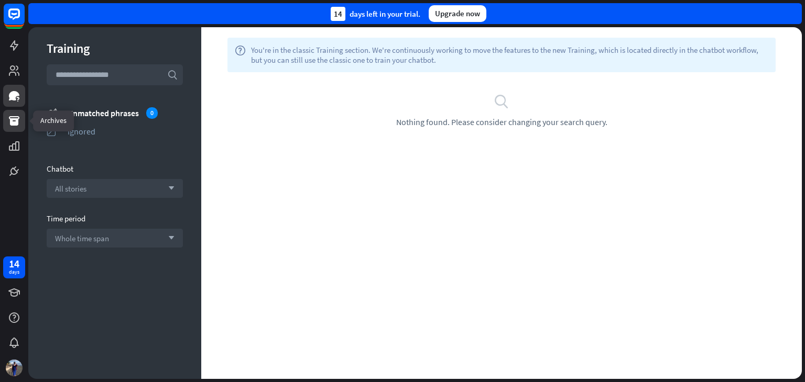
click at [14, 118] on icon at bounding box center [14, 121] width 13 height 13
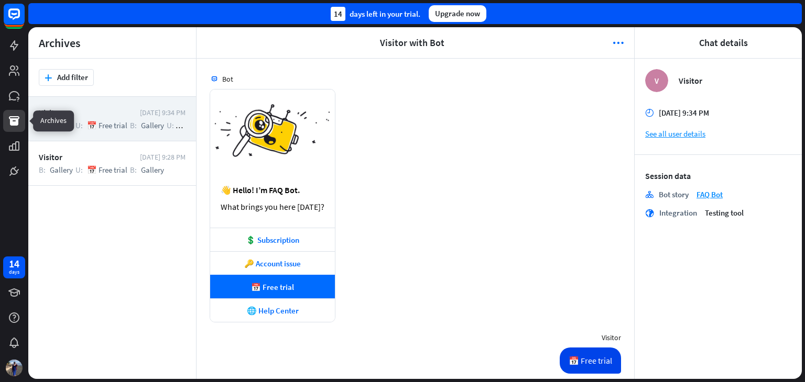
scroll to position [434, 0]
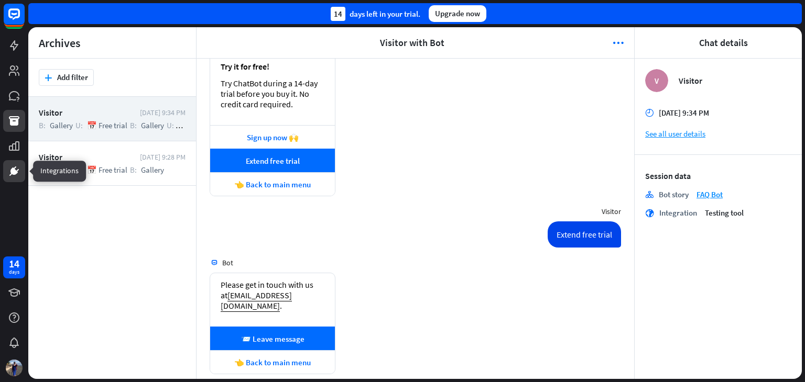
click at [16, 166] on icon at bounding box center [14, 171] width 13 height 13
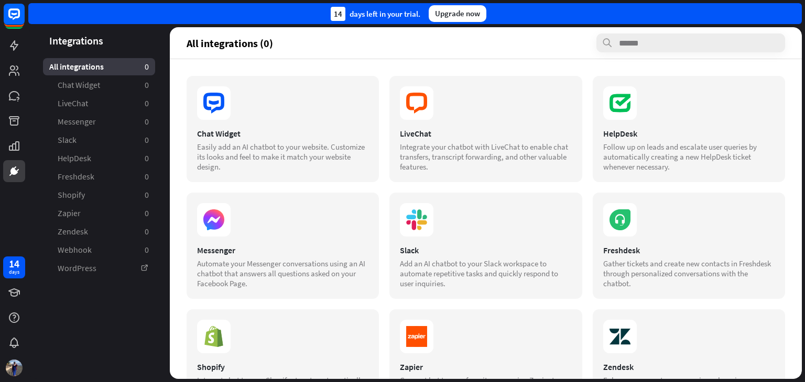
drag, startPoint x: 237, startPoint y: 153, endPoint x: 265, endPoint y: 68, distance: 90.4
click at [265, 68] on div "Chat Widget Easily add an AI chatbot to your website. Customize its looks and f…" at bounding box center [486, 219] width 632 height 320
